Goal: Check status: Check status

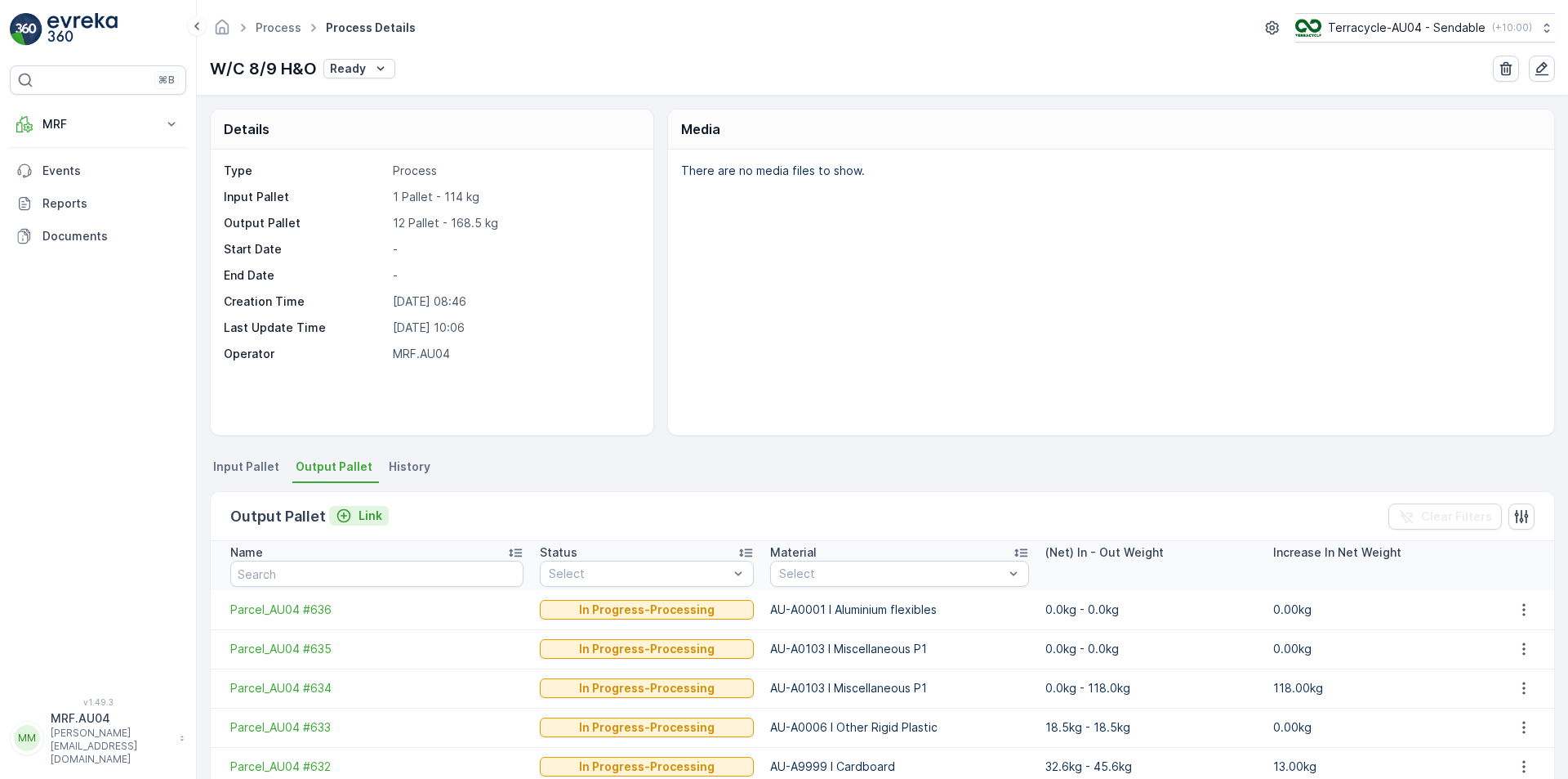
click at [359, 518] on p "Link" at bounding box center [370, 515] width 24 height 16
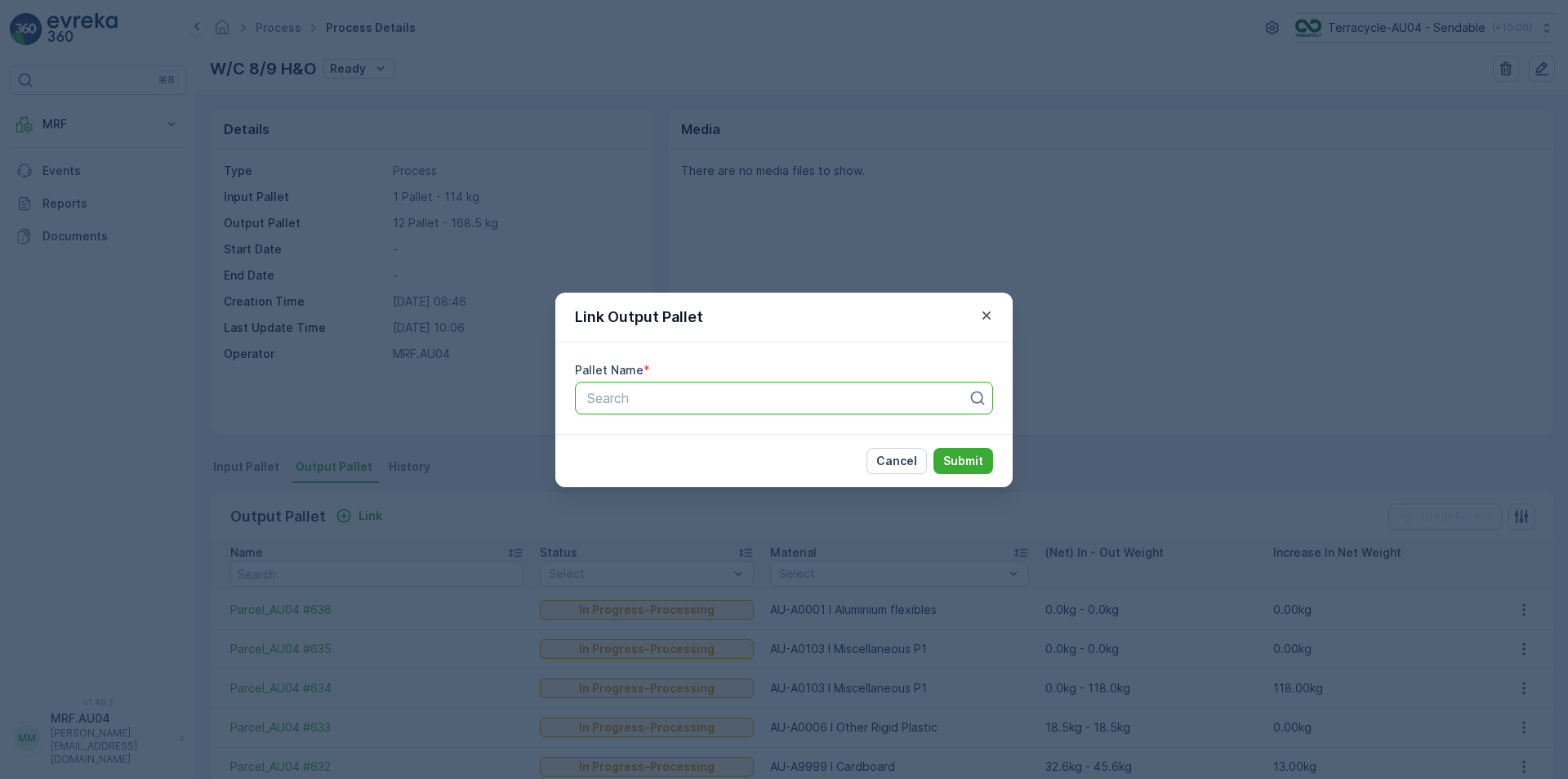
click at [726, 399] on div at bounding box center [777, 397] width 384 height 15
paste input "Parcel_AU04 #638"
type input "Parcel_AU04 #638"
click at [863, 450] on div "Parcel_AU04 #638" at bounding box center [784, 437] width 419 height 28
click at [982, 455] on p "Submit" at bounding box center [963, 460] width 40 height 16
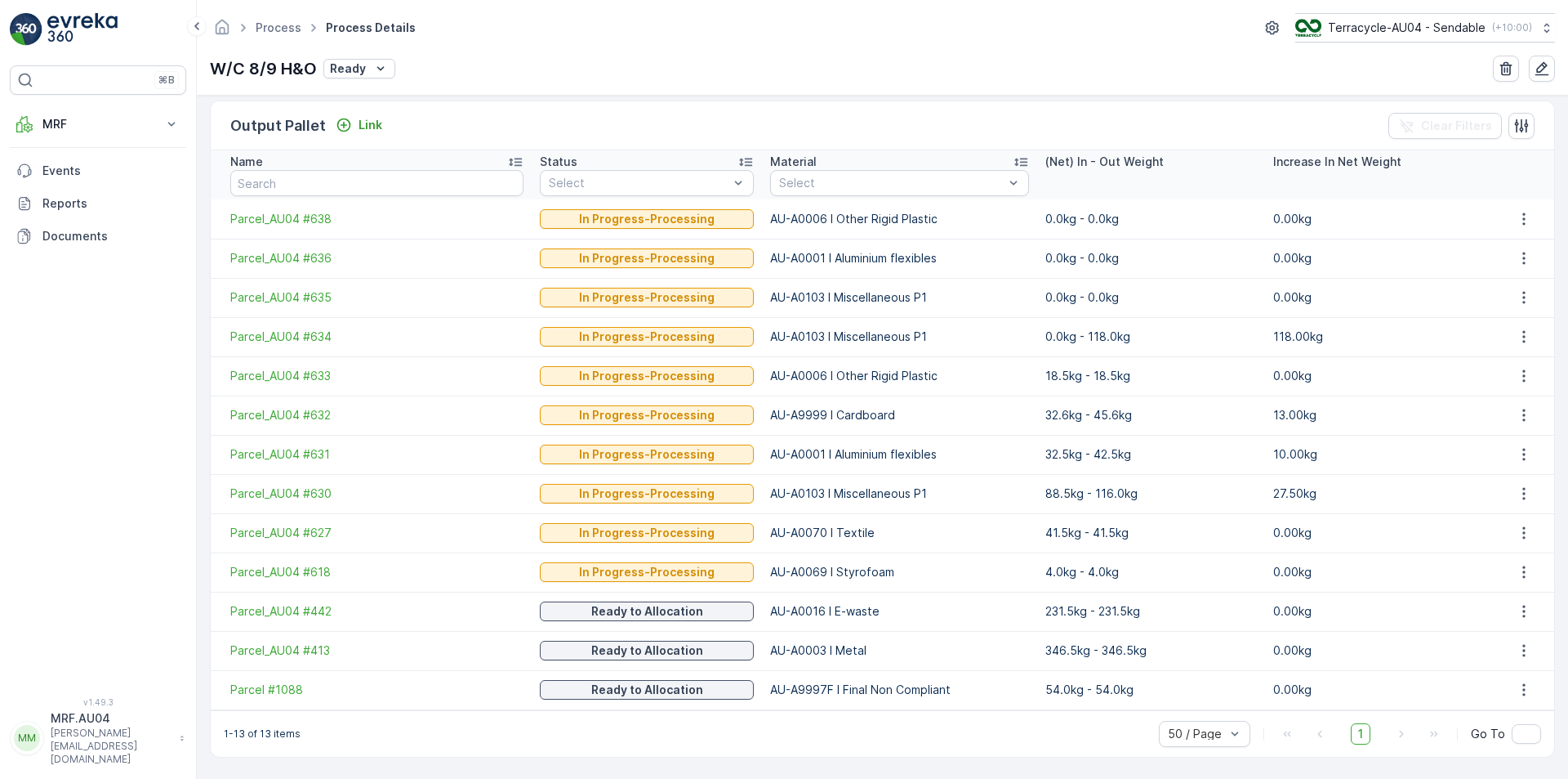
scroll to position [309, 0]
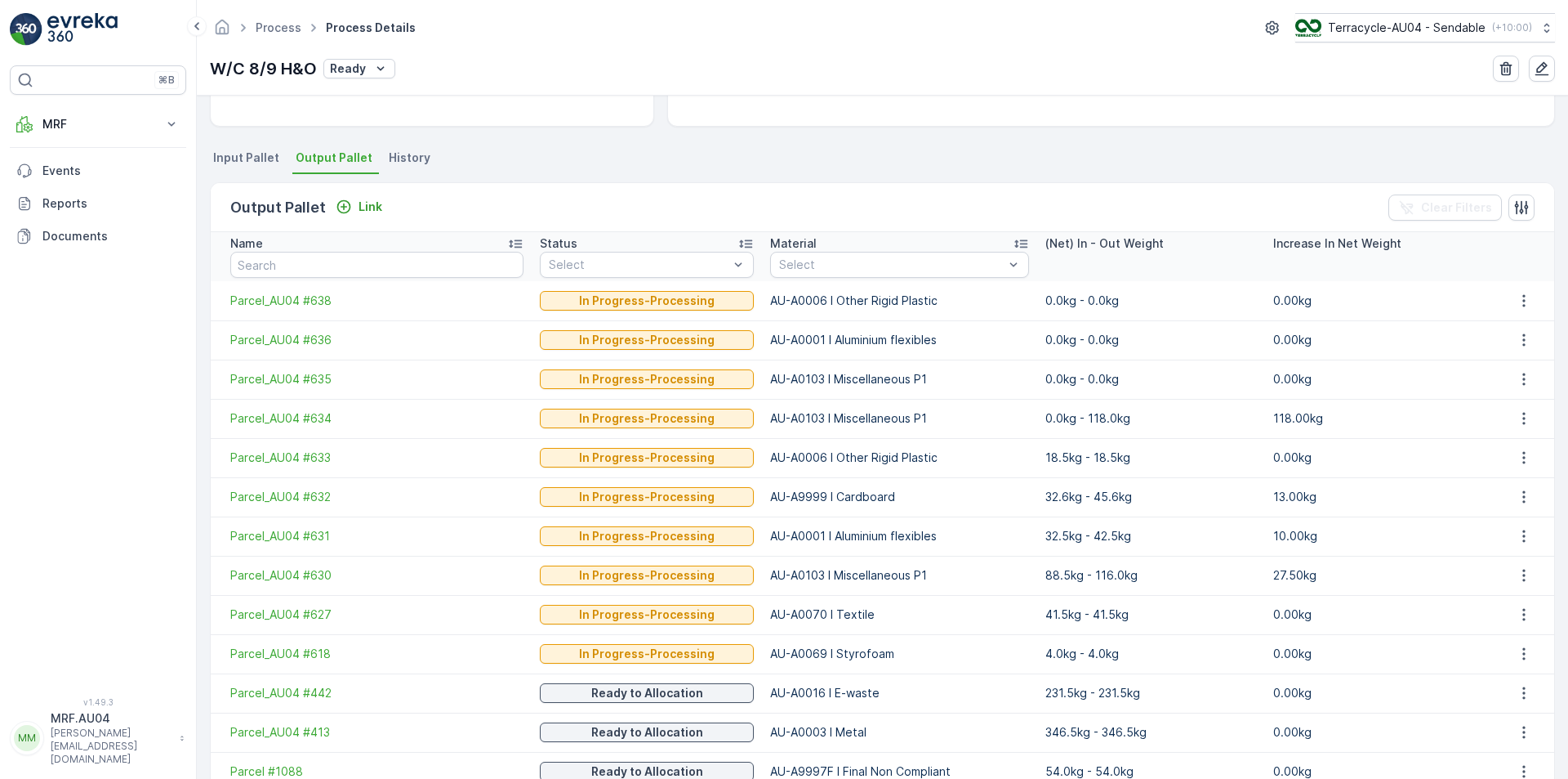
click at [337, 164] on span "Output Pallet" at bounding box center [333, 158] width 77 height 16
click at [337, 160] on span "Output Pallet" at bounding box center [333, 158] width 77 height 16
click at [336, 160] on span "Output Pallet" at bounding box center [333, 158] width 77 height 16
click at [345, 160] on span "Output Pallet" at bounding box center [333, 158] width 77 height 16
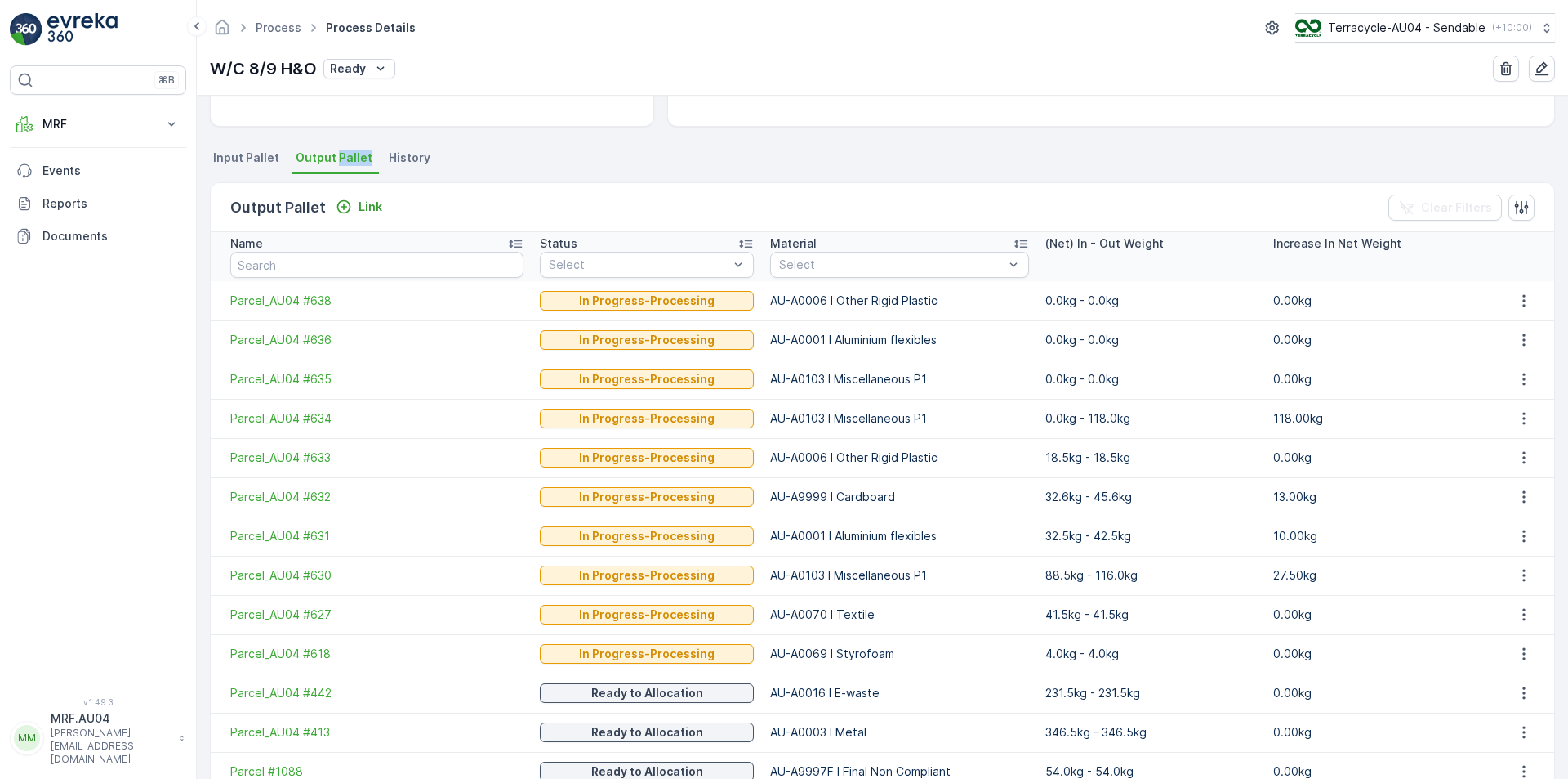
click at [345, 160] on span "Output Pallet" at bounding box center [333, 158] width 77 height 16
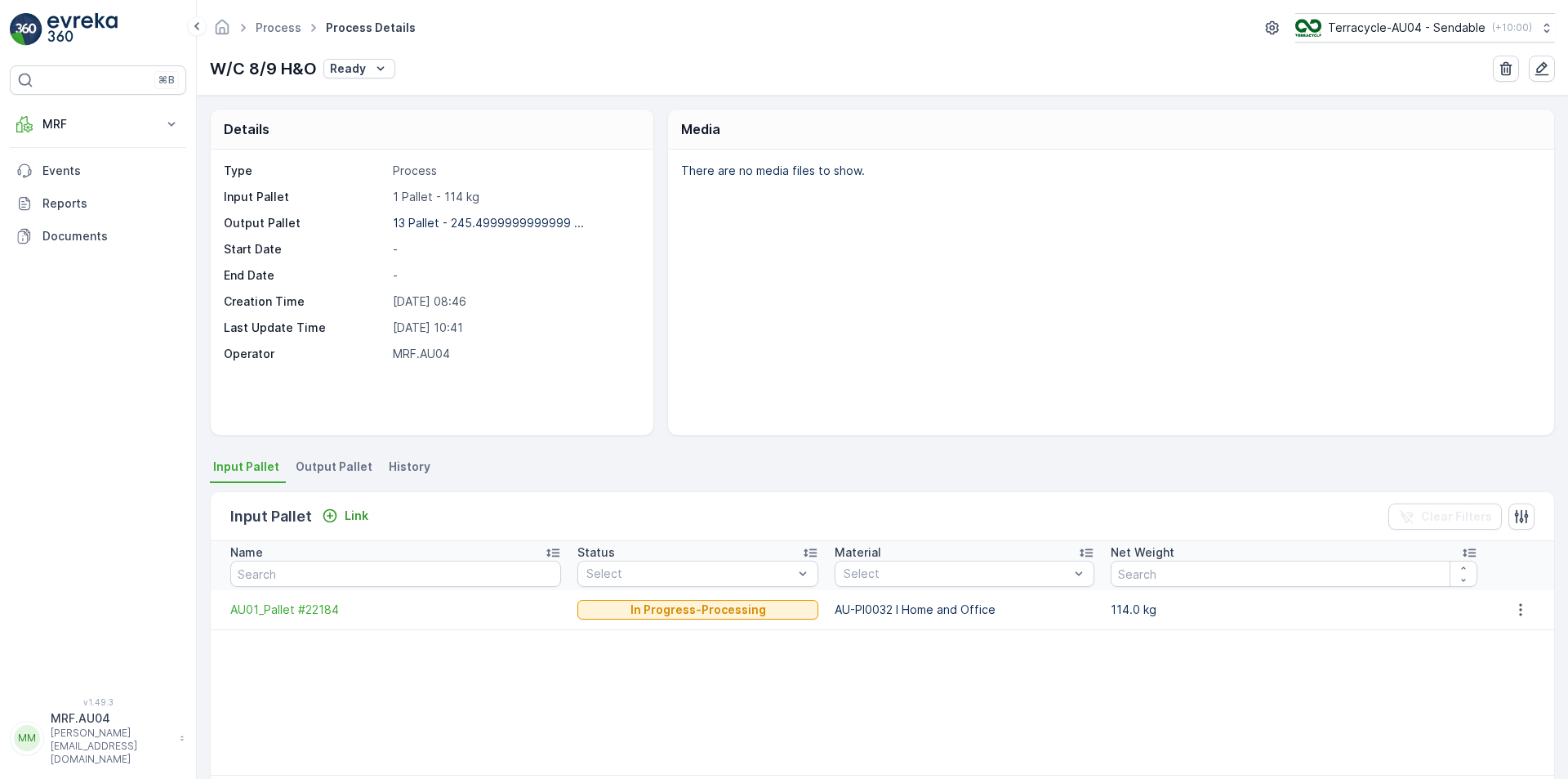
click at [321, 470] on span "Output Pallet" at bounding box center [333, 467] width 77 height 16
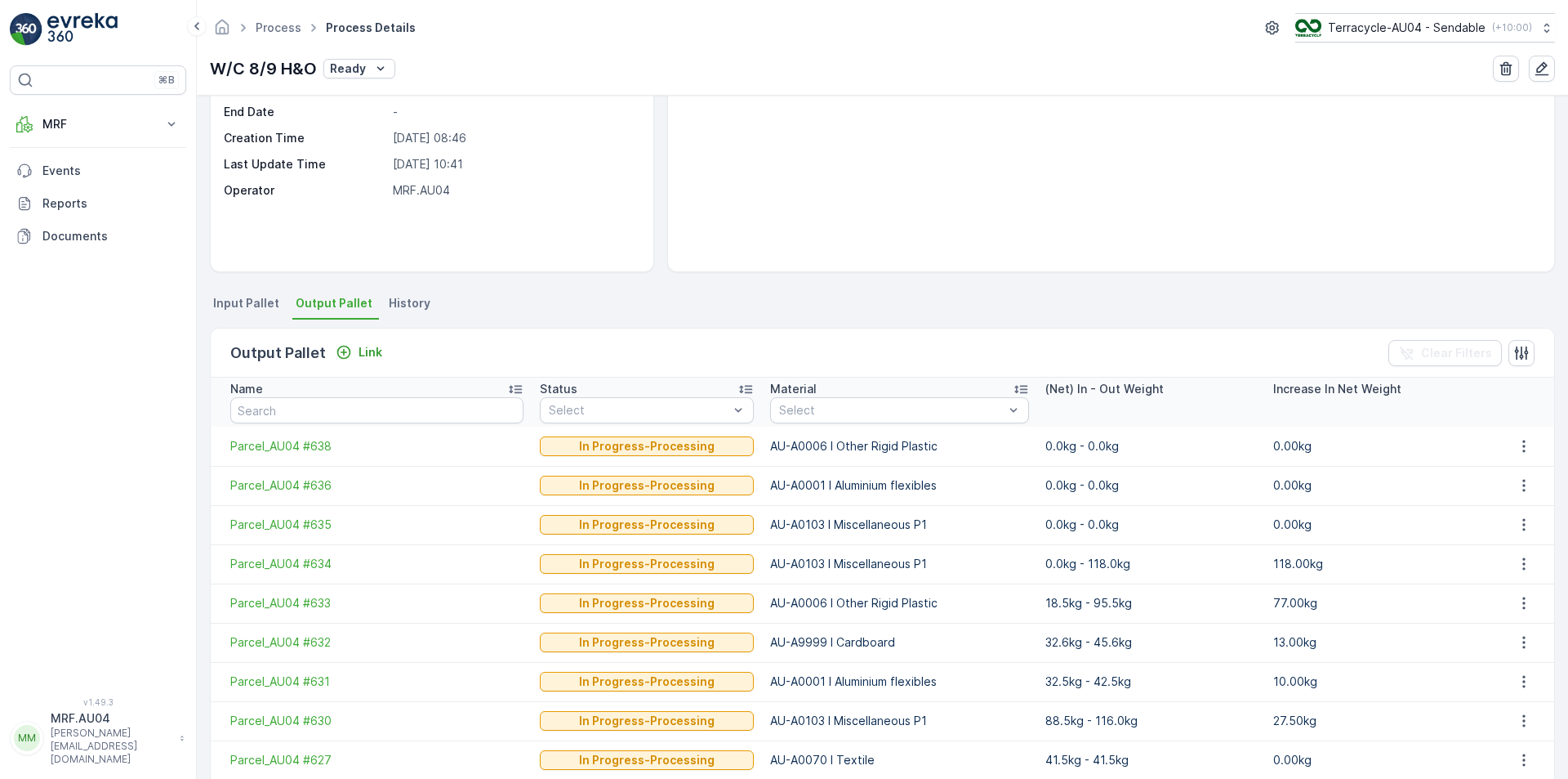
scroll to position [245, 0]
